Goal: Transaction & Acquisition: Purchase product/service

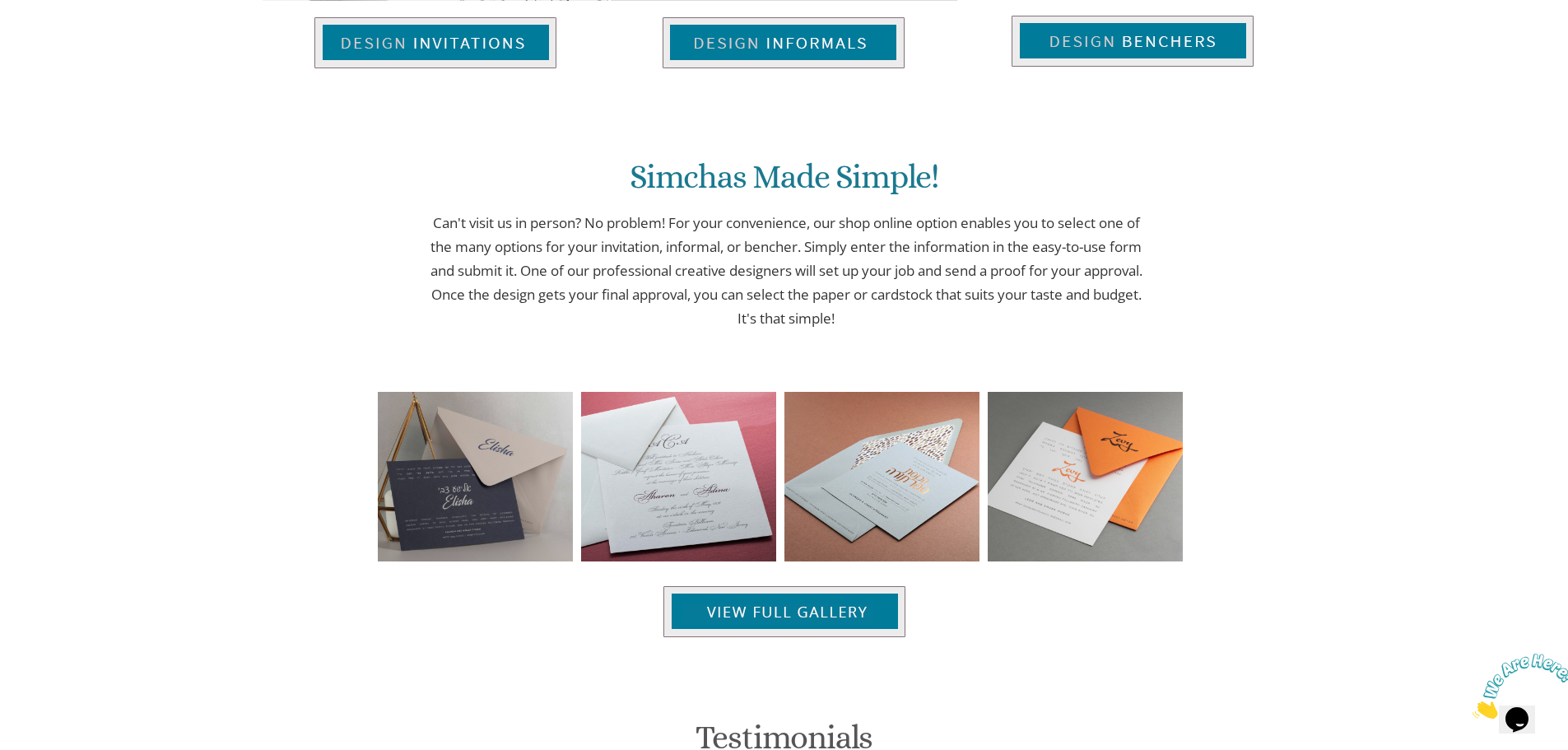
scroll to position [988, 0]
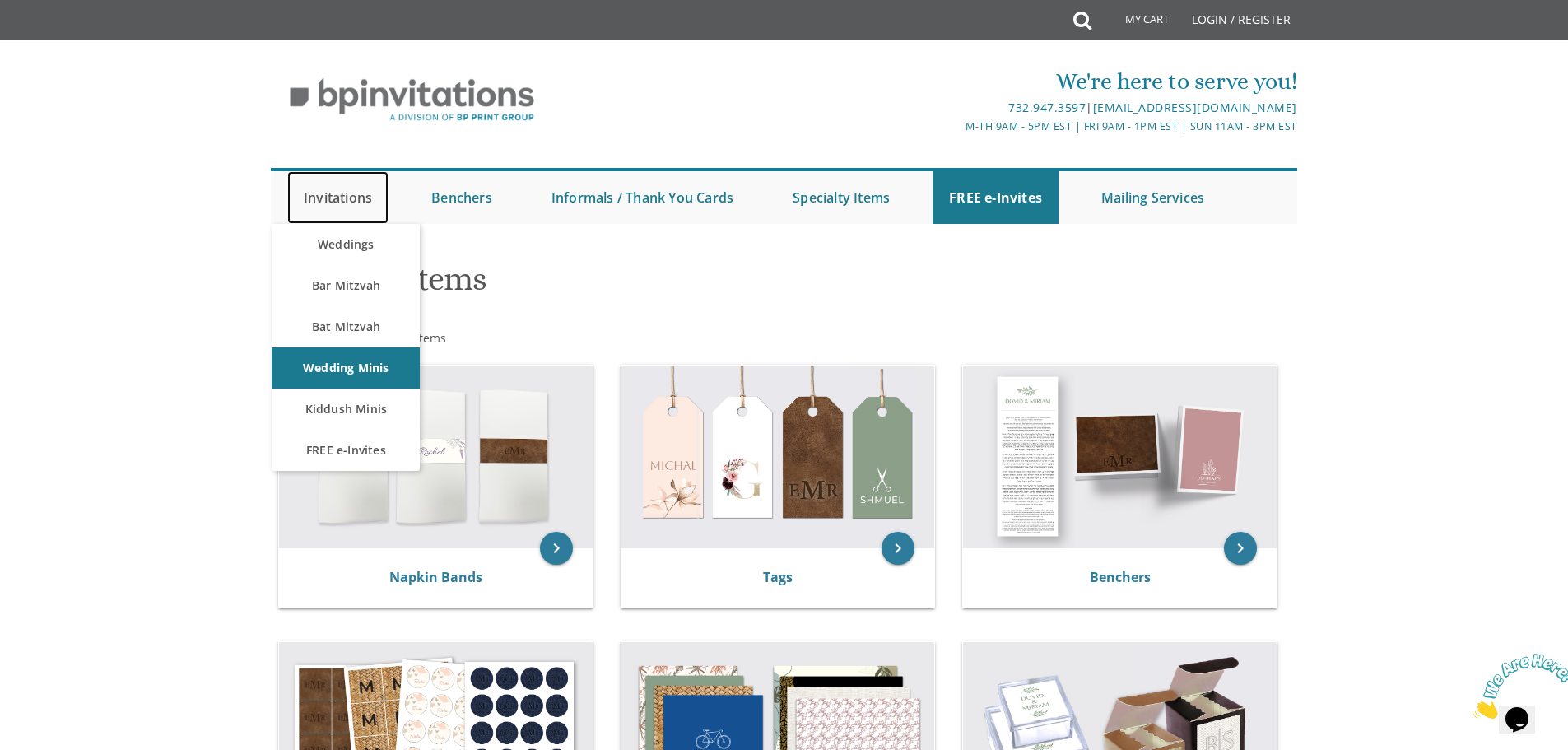
click at [330, 203] on link "Invitations" at bounding box center [338, 197] width 101 height 52
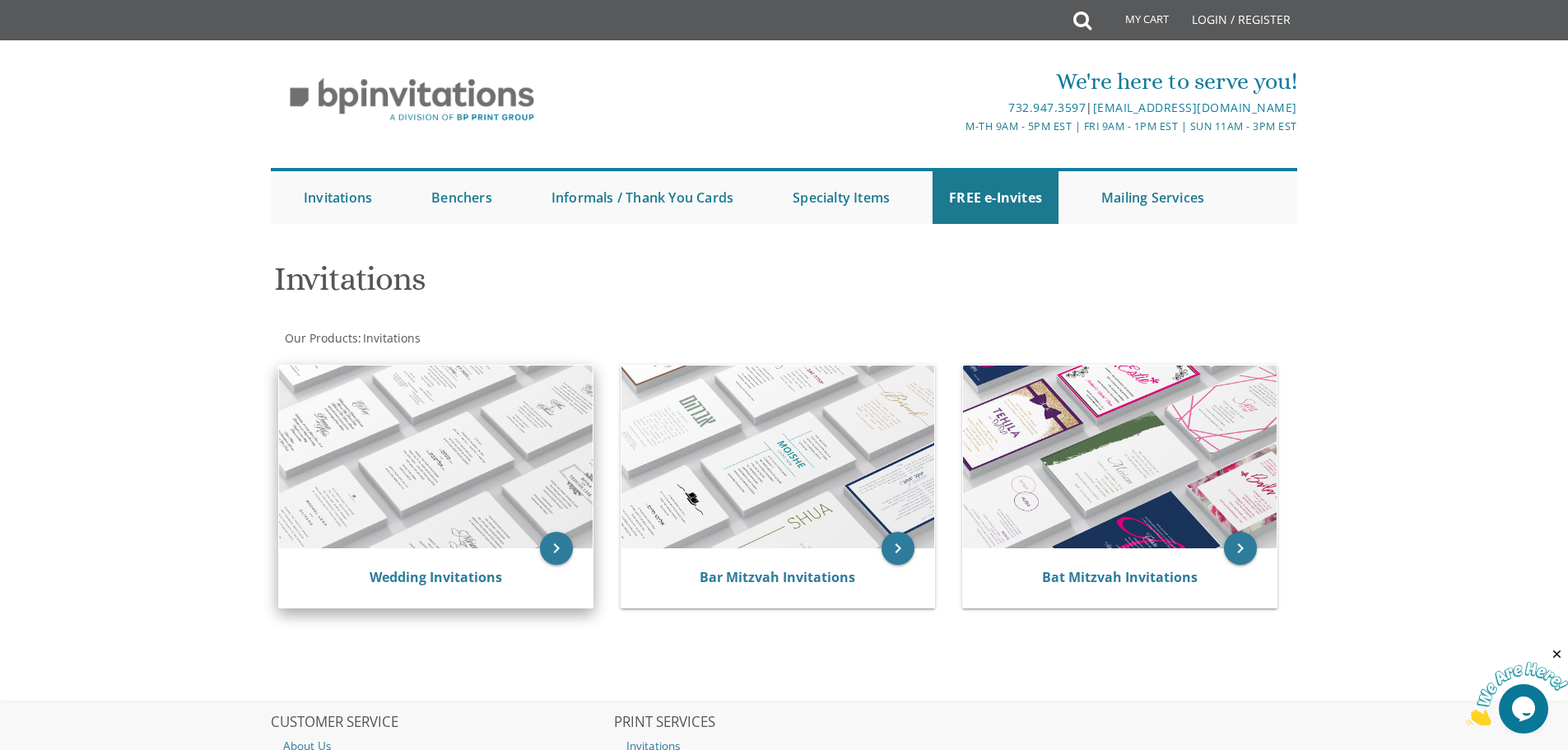
click at [478, 439] on img at bounding box center [435, 457] width 313 height 183
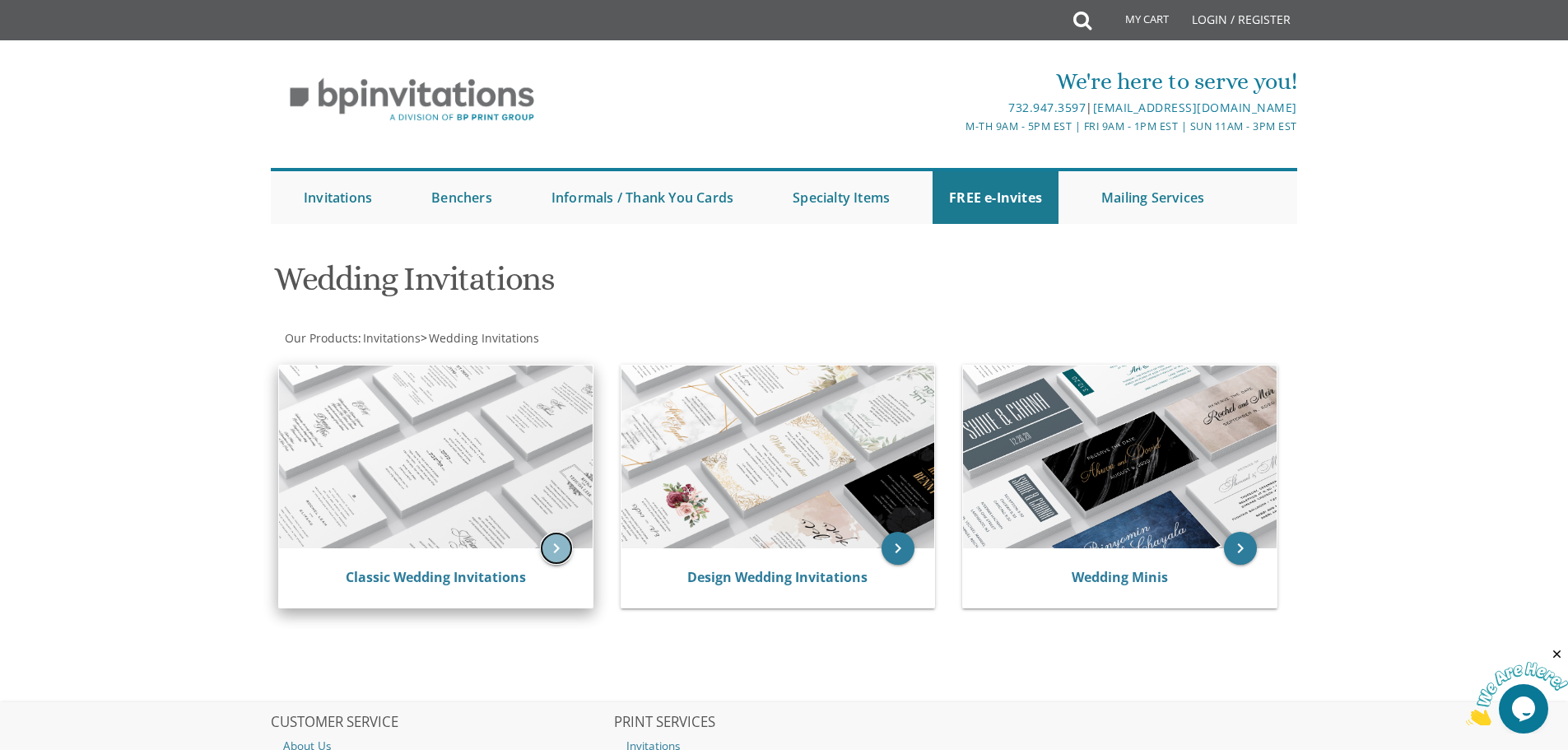
click at [552, 542] on icon "keyboard_arrow_right" at bounding box center [556, 548] width 33 height 33
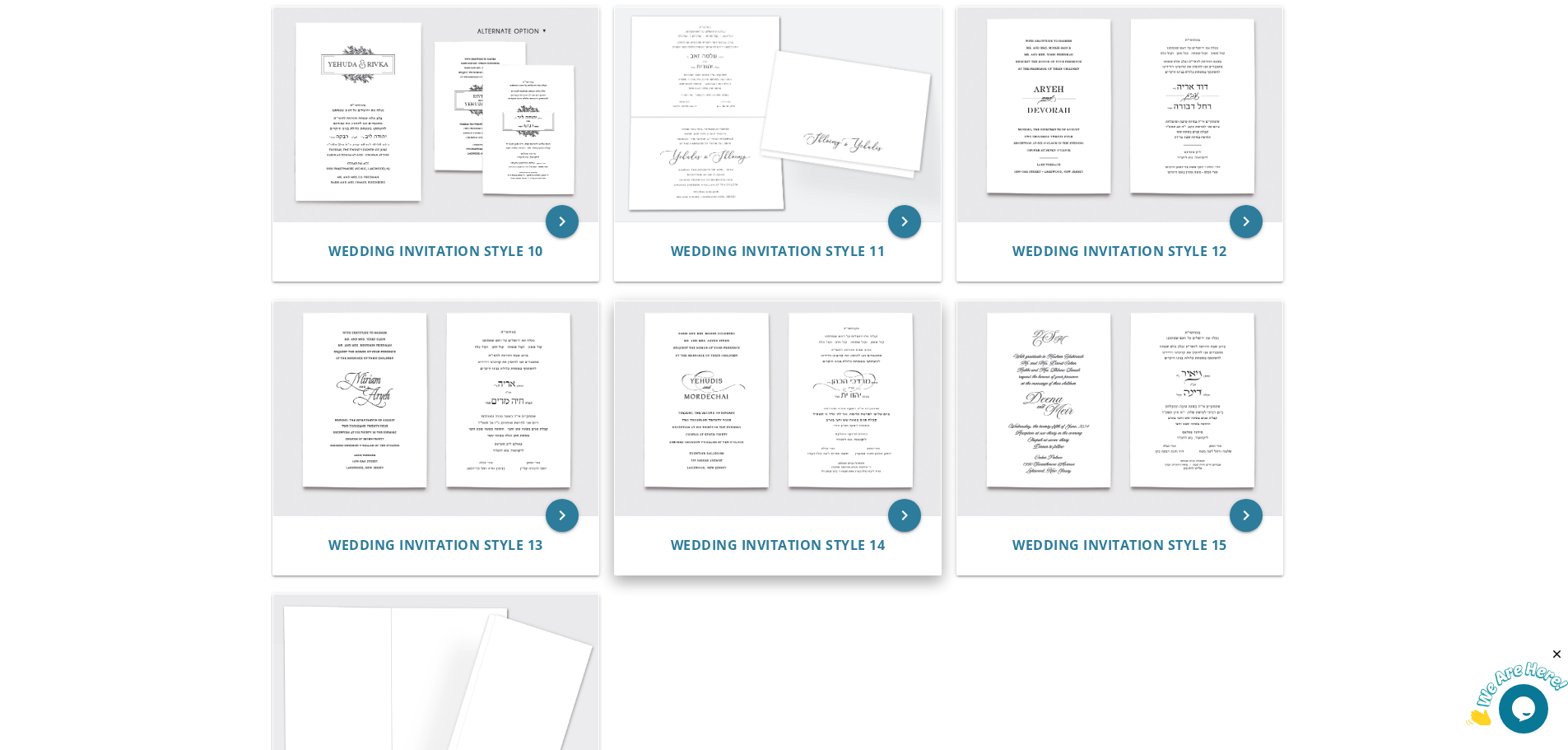
scroll to position [1070, 0]
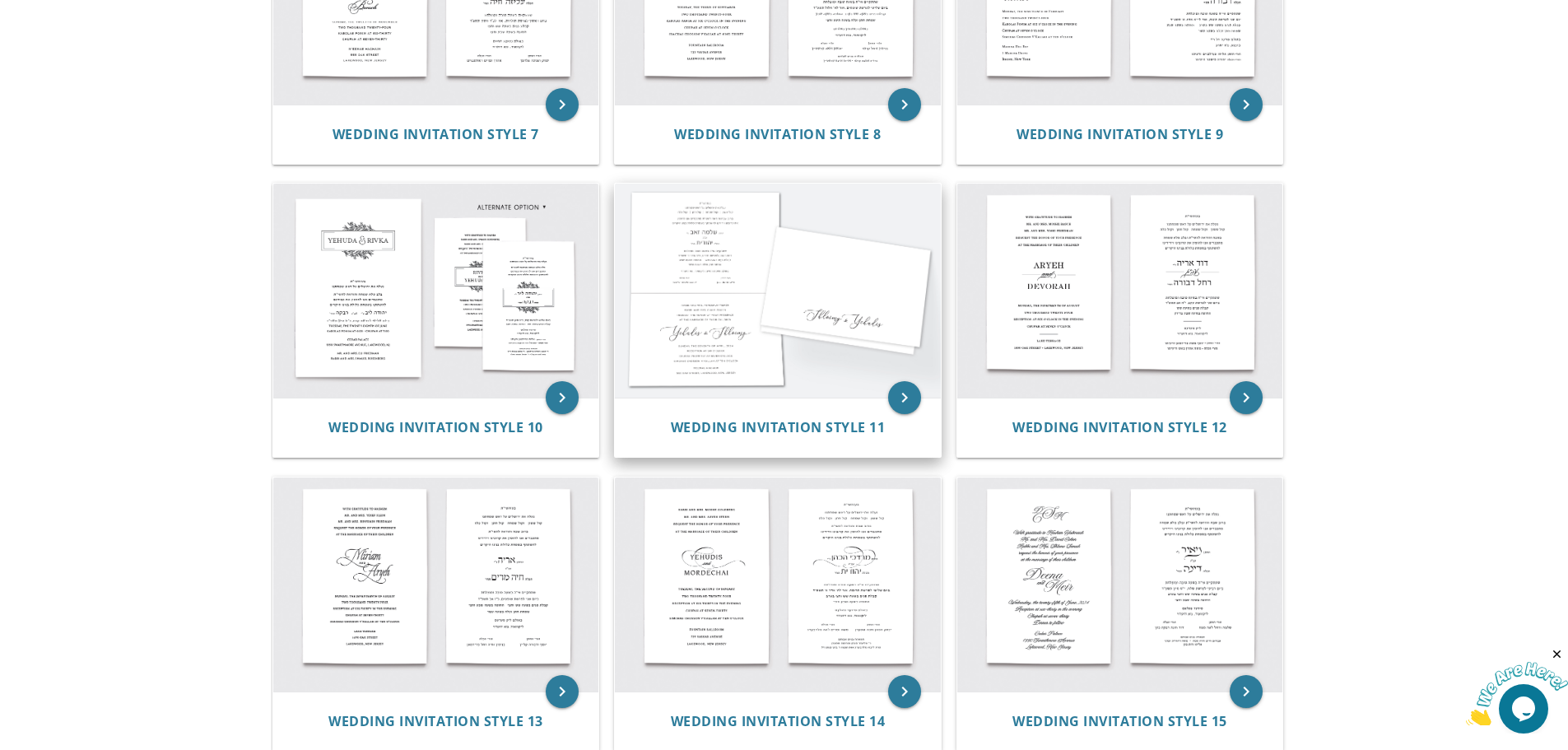
click at [764, 296] on img at bounding box center [778, 290] width 326 height 214
click at [901, 397] on icon "keyboard_arrow_right" at bounding box center [905, 397] width 33 height 33
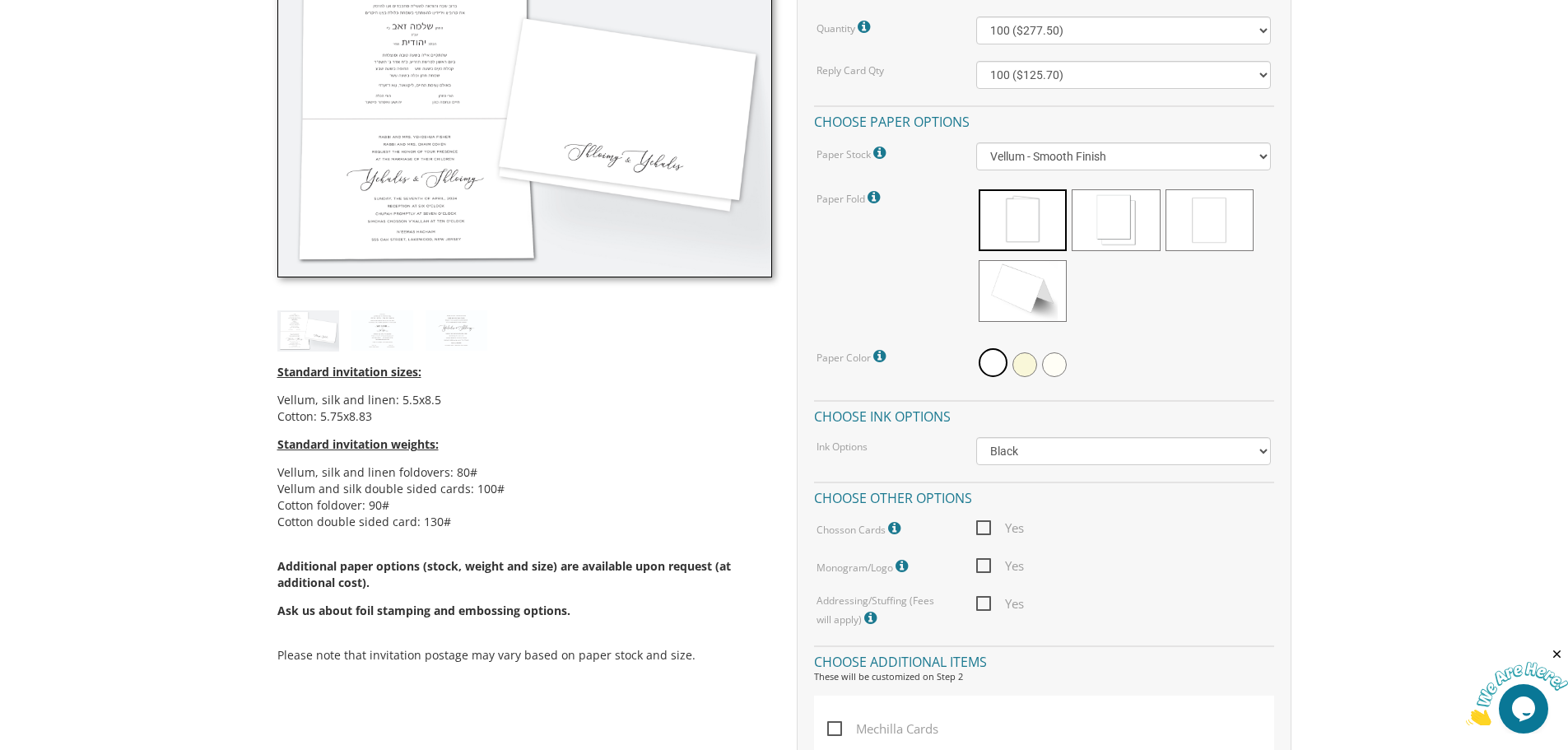
scroll to position [493, 0]
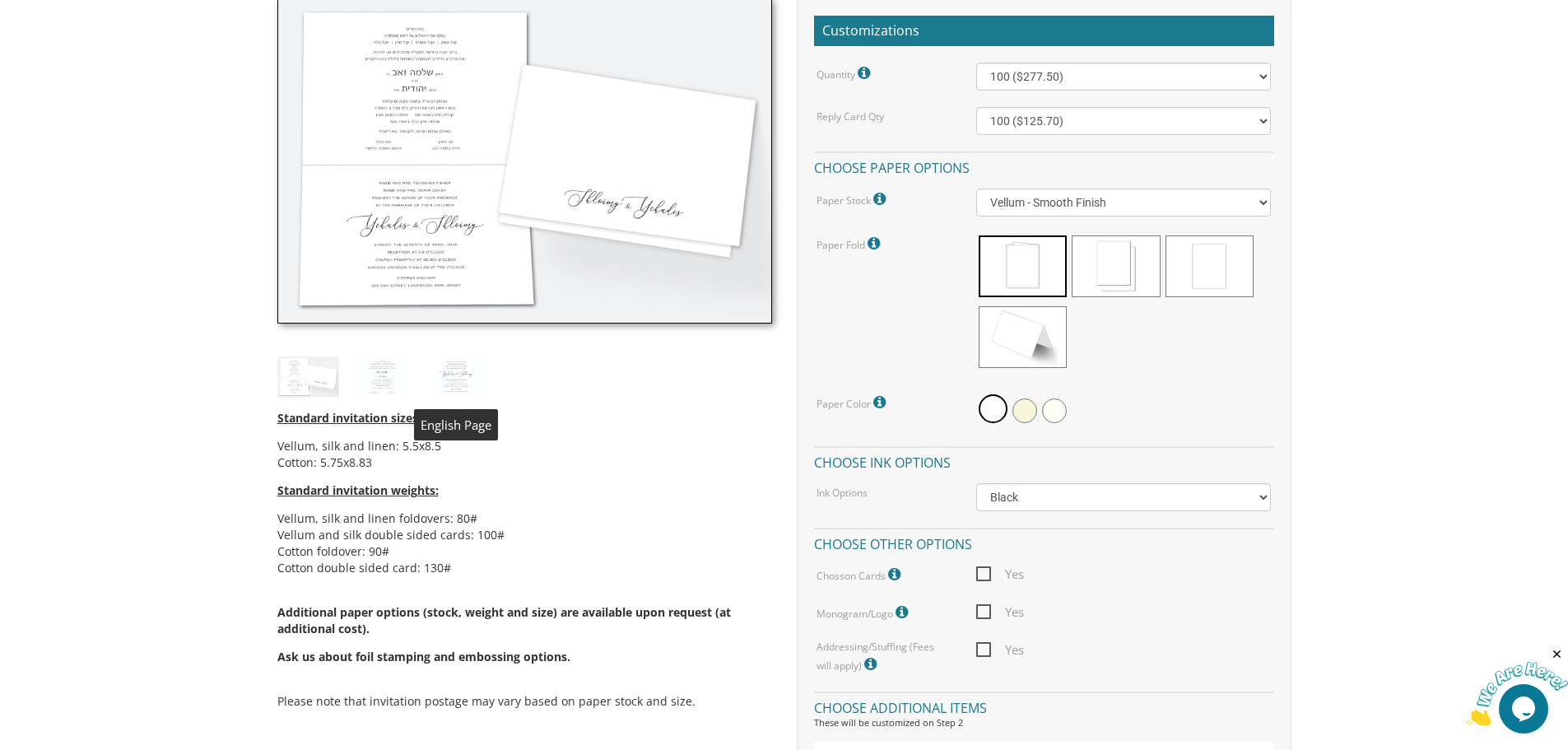
click at [451, 377] on img at bounding box center [457, 376] width 62 height 40
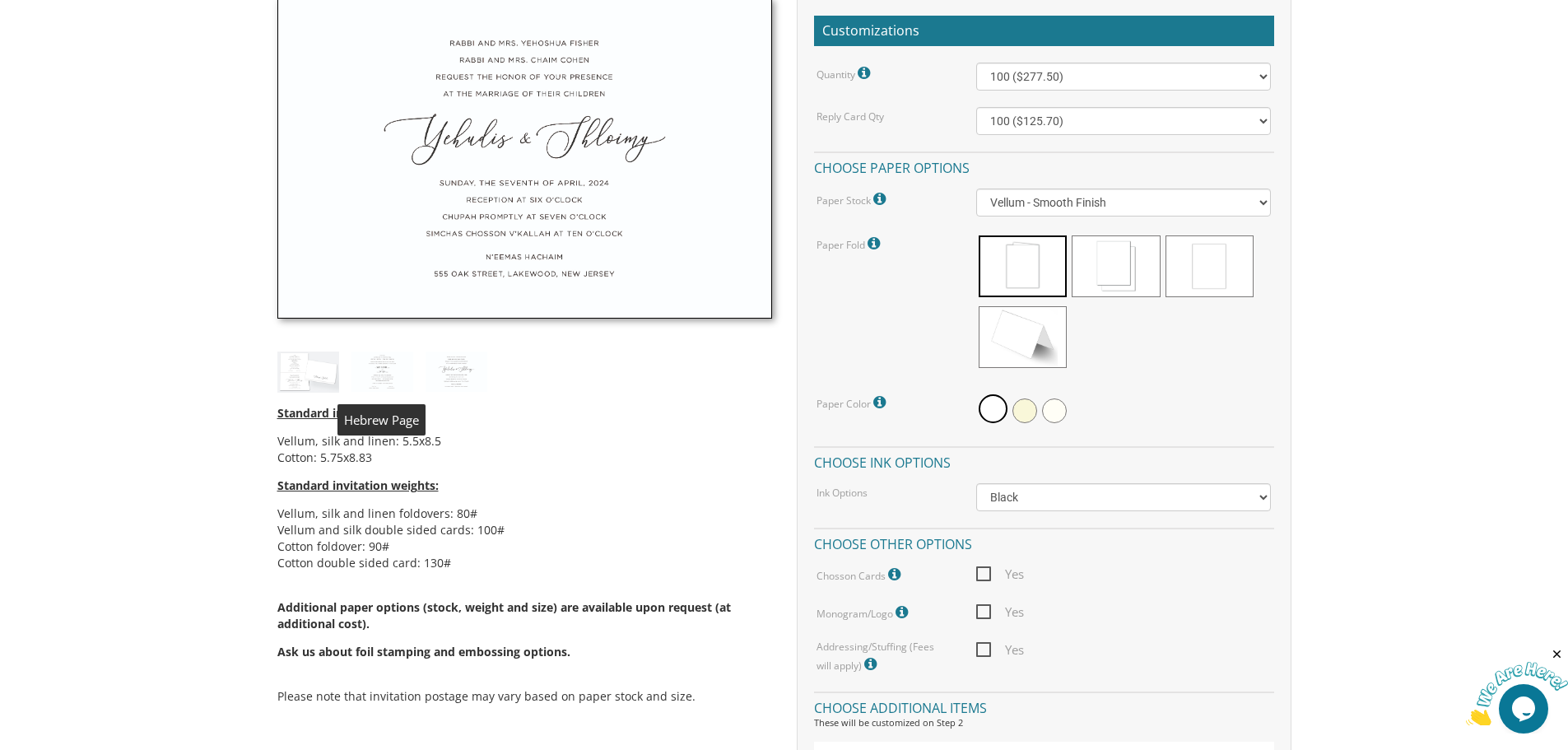
click at [392, 381] on img at bounding box center [383, 372] width 62 height 40
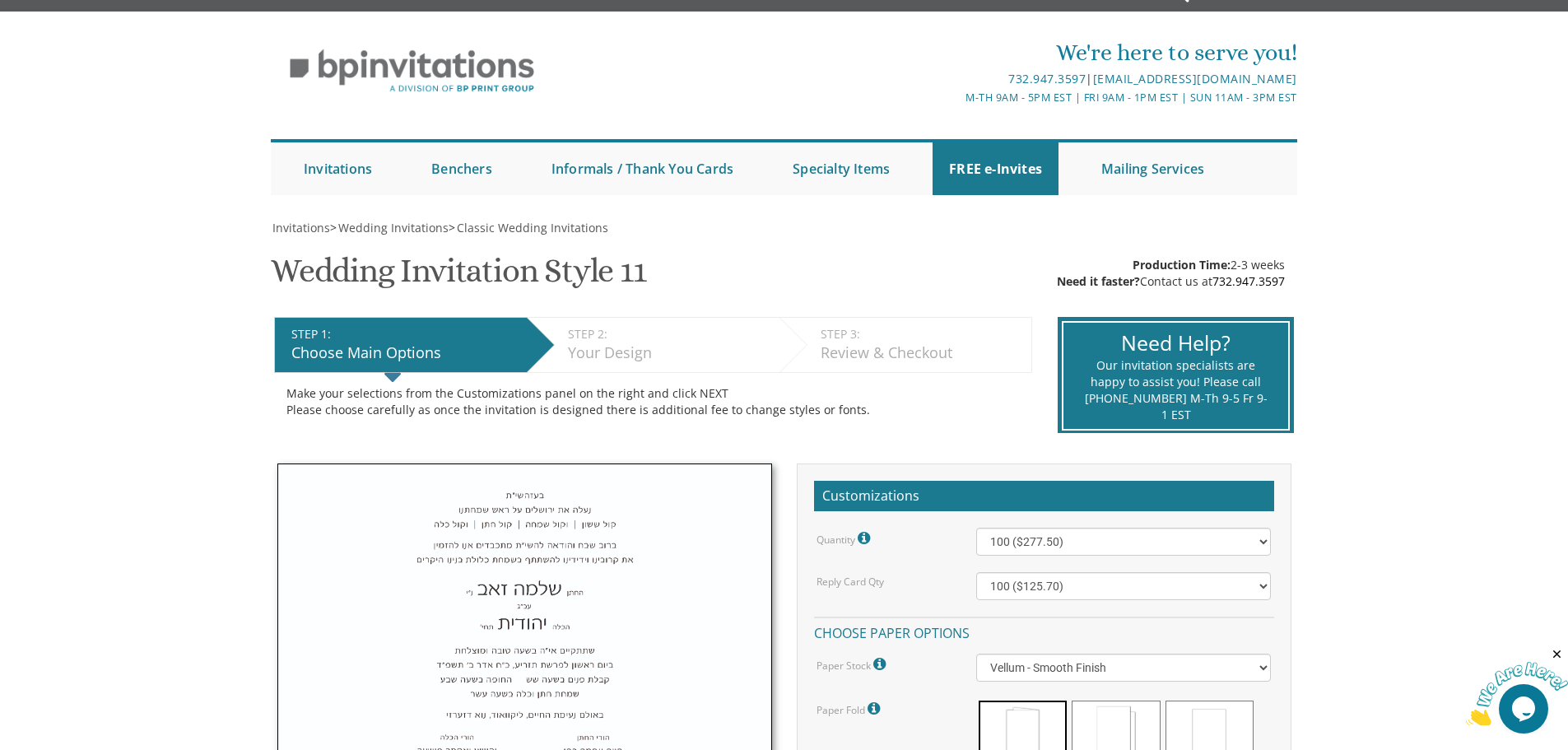
scroll to position [0, 0]
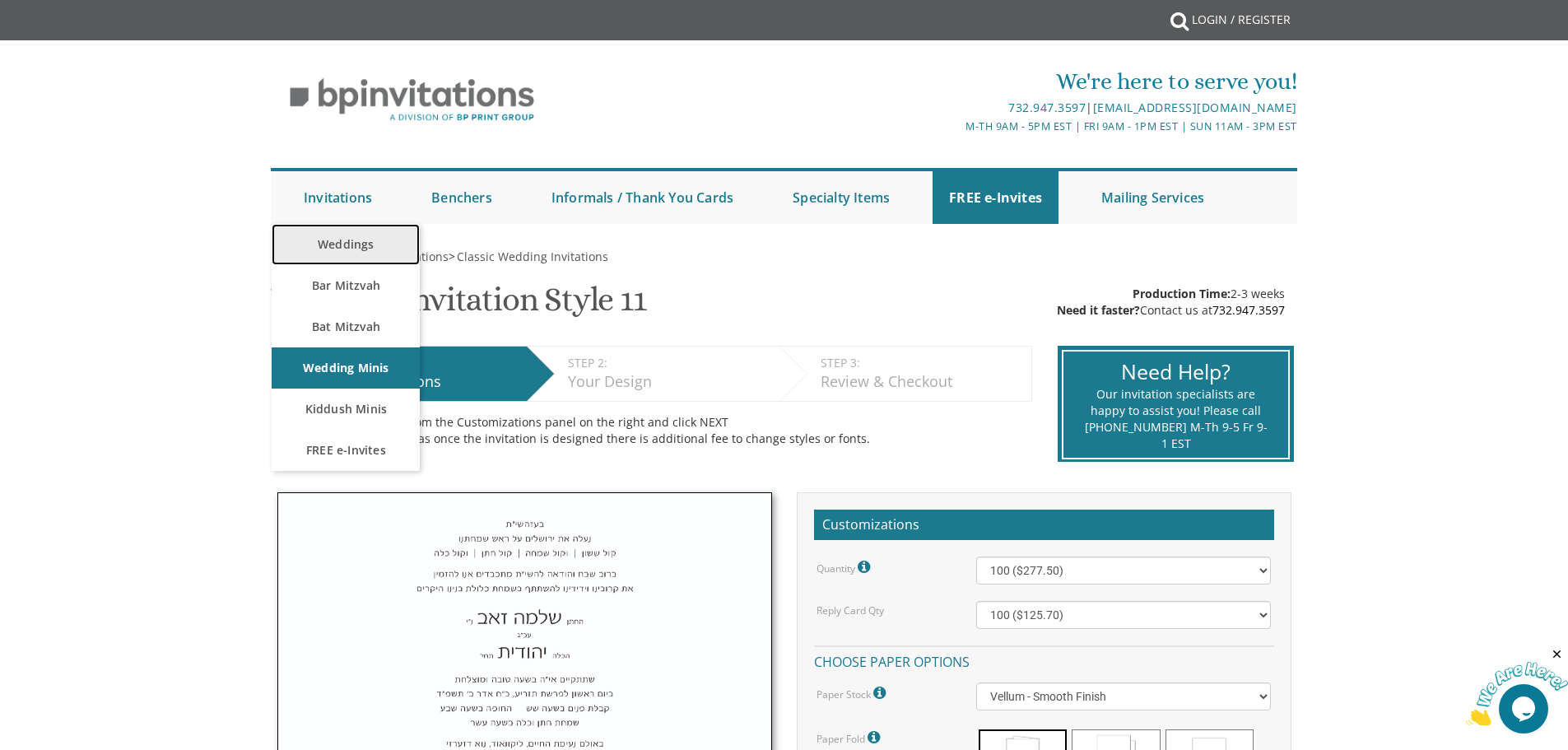
click at [361, 240] on link "Weddings" at bounding box center [346, 245] width 148 height 41
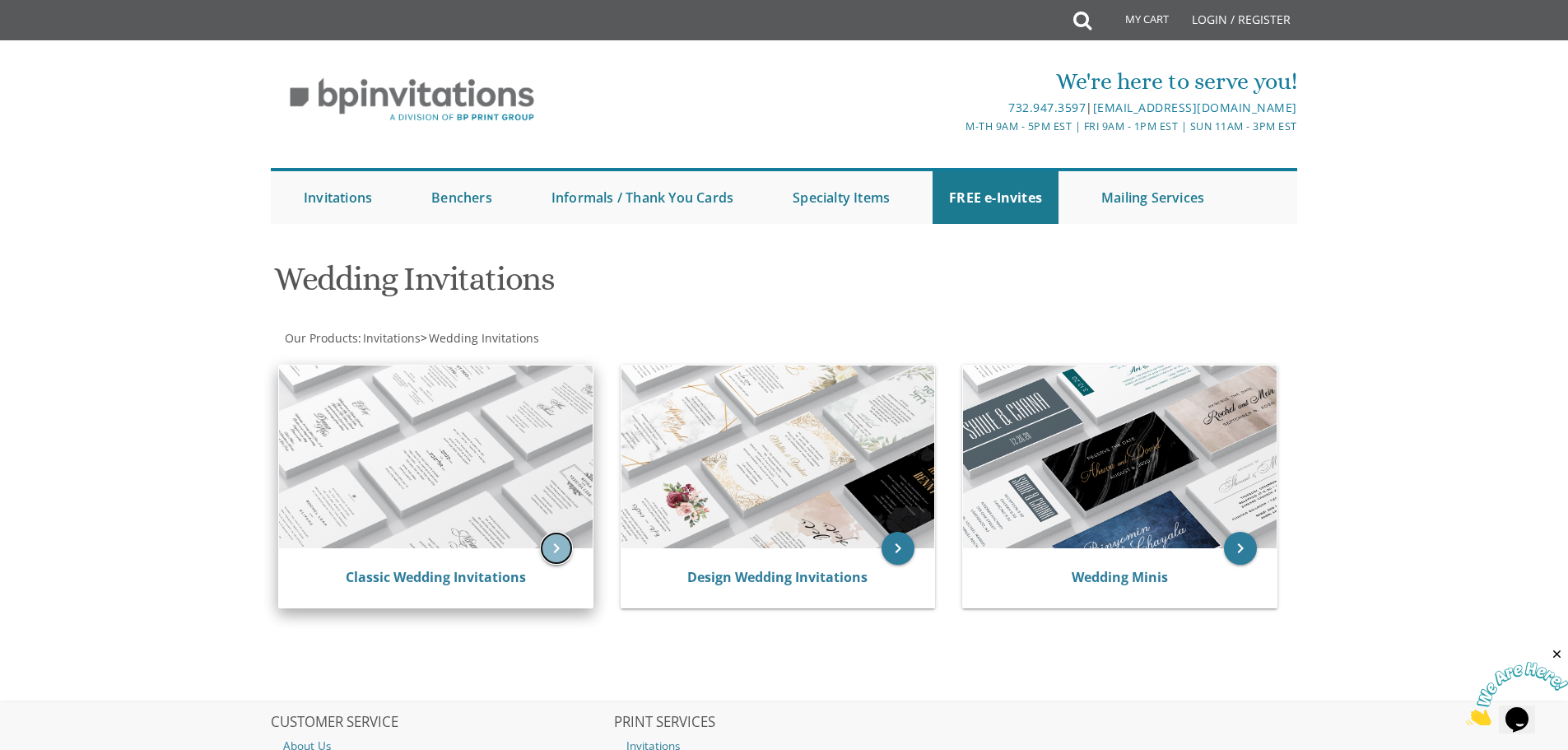
click at [561, 550] on icon "keyboard_arrow_right" at bounding box center [556, 548] width 33 height 33
click at [443, 476] on img at bounding box center [435, 457] width 313 height 183
click at [445, 580] on link "Classic Wedding Invitations" at bounding box center [436, 577] width 180 height 18
click at [445, 579] on link "Classic Wedding Invitations" at bounding box center [436, 577] width 180 height 18
click at [447, 577] on link "Classic Wedding Invitations" at bounding box center [436, 577] width 180 height 18
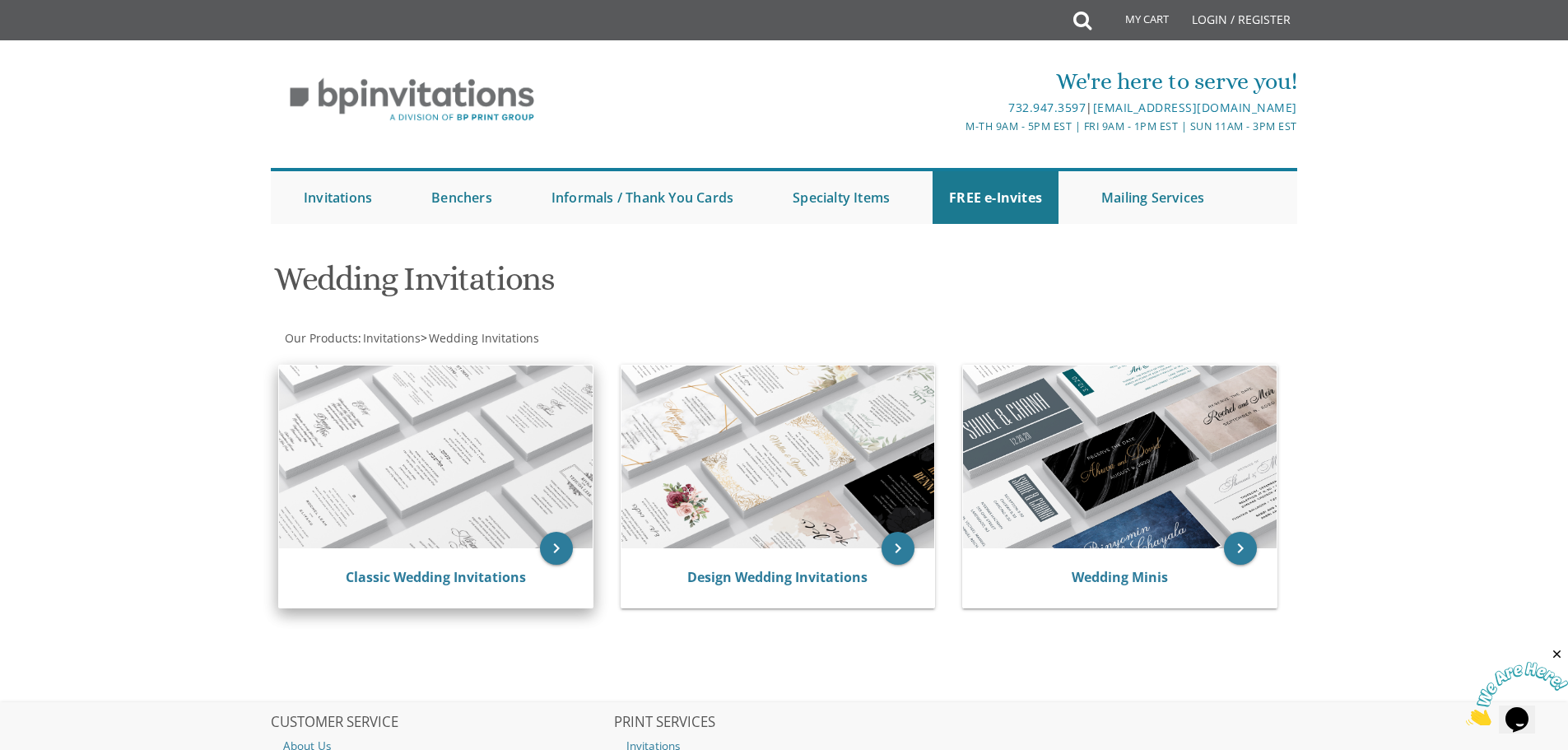
click at [524, 464] on img at bounding box center [435, 457] width 313 height 183
click at [412, 575] on link "Classic Wedding Invitations" at bounding box center [436, 577] width 180 height 18
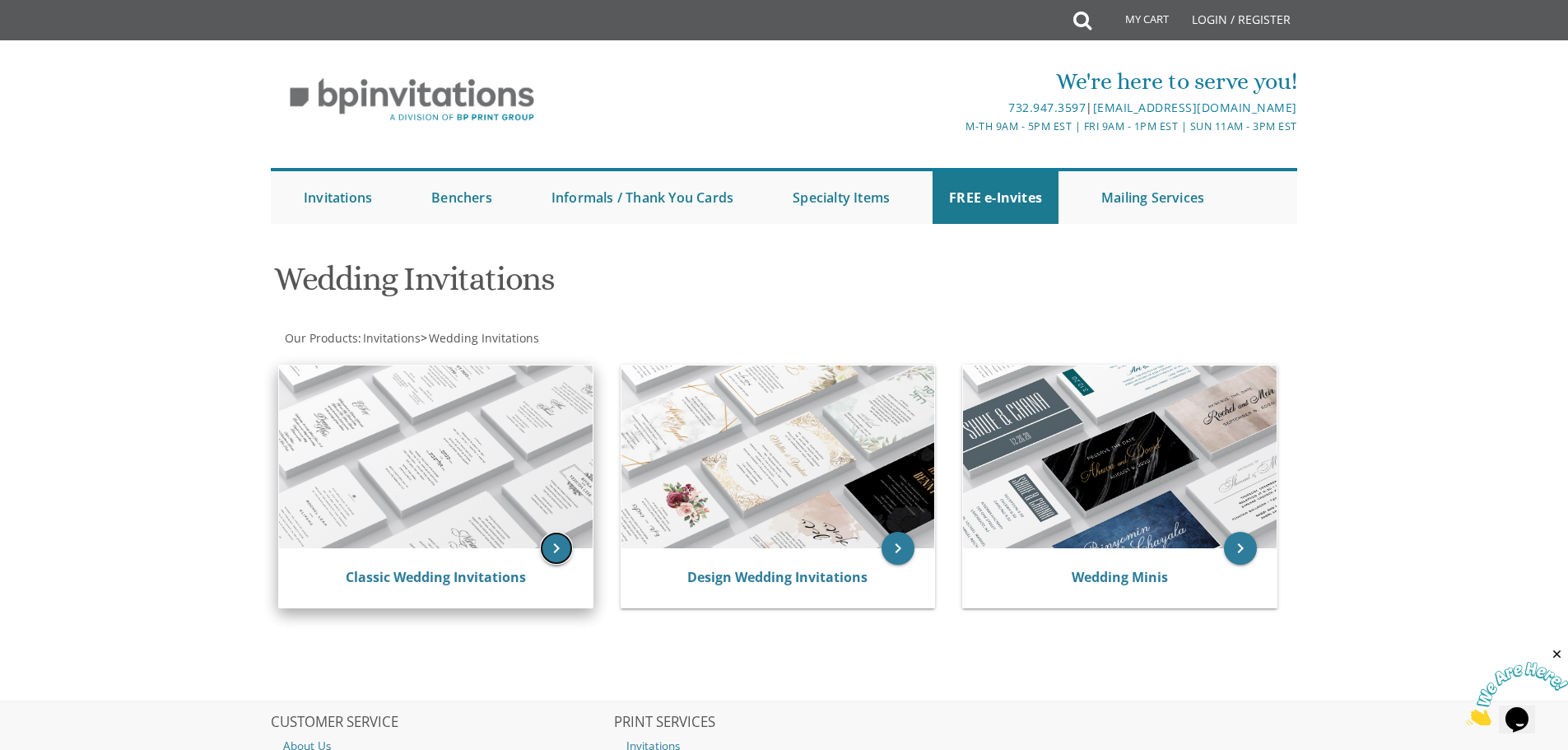
click at [554, 547] on icon "keyboard_arrow_right" at bounding box center [556, 548] width 33 height 33
click at [519, 460] on img at bounding box center [435, 457] width 313 height 183
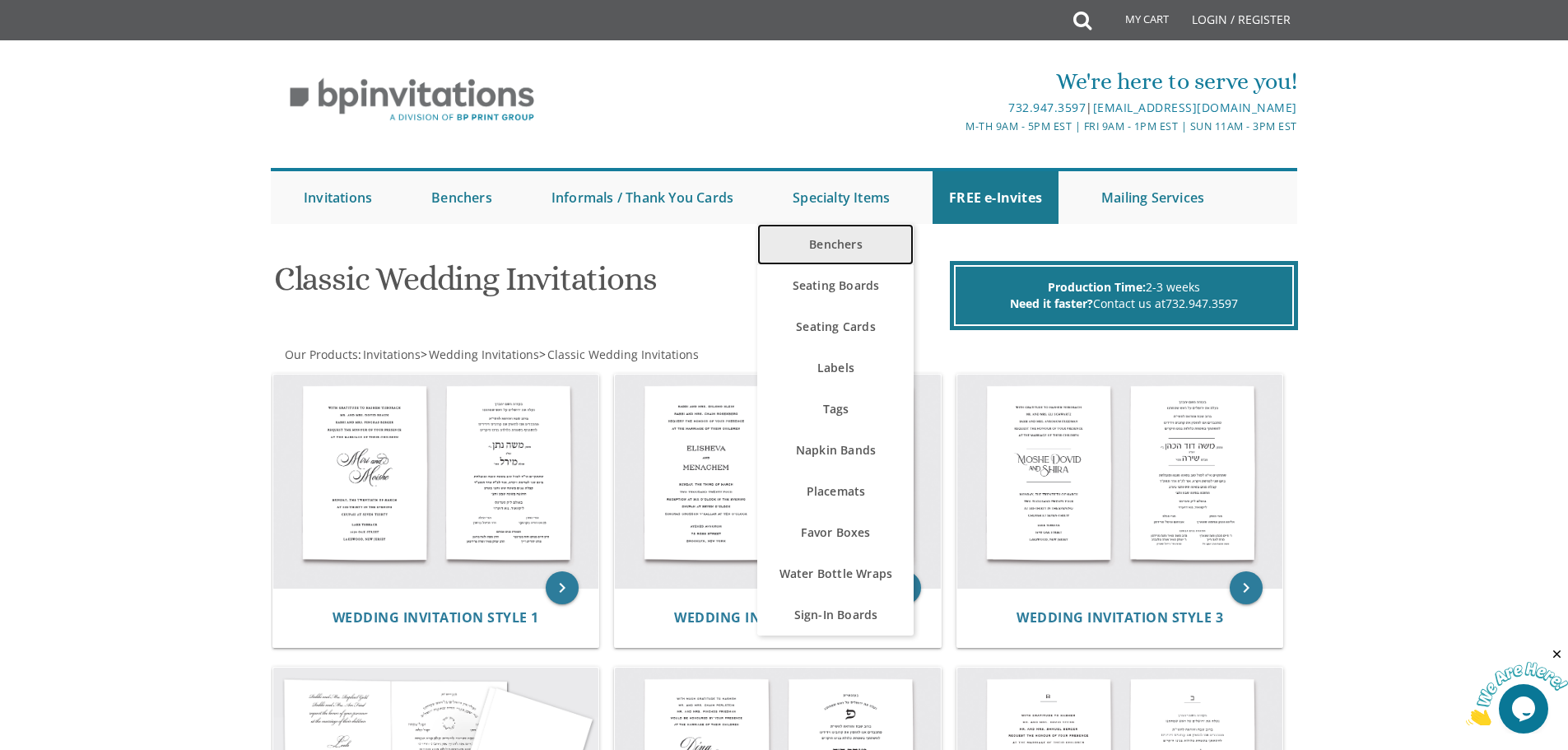
click at [847, 250] on link "Benchers" at bounding box center [835, 245] width 156 height 41
click at [846, 245] on link "Benchers" at bounding box center [835, 245] width 156 height 41
click at [840, 241] on link "Benchers" at bounding box center [835, 245] width 156 height 41
click at [846, 240] on link "Benchers" at bounding box center [835, 245] width 156 height 41
